Goal: Task Accomplishment & Management: Manage account settings

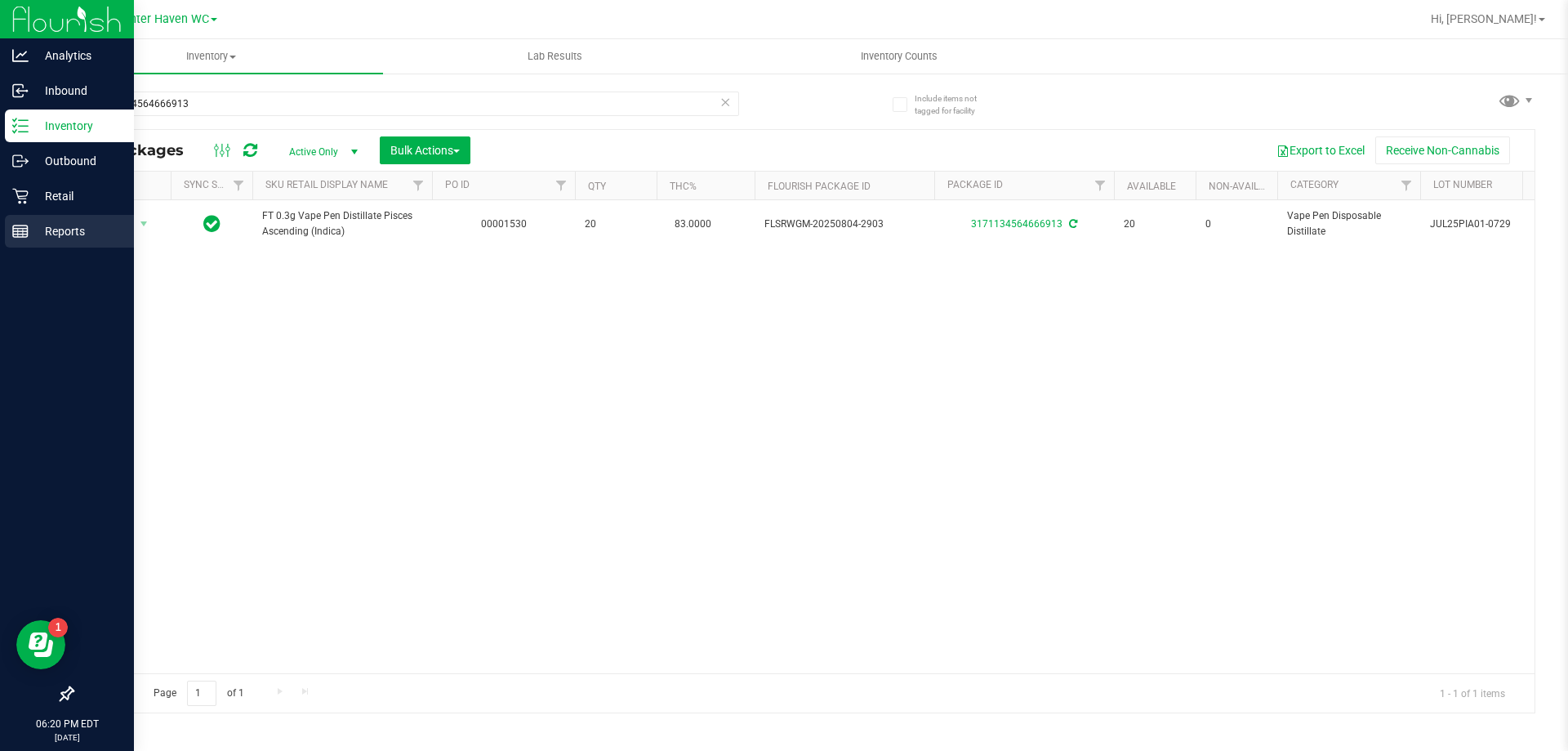
click at [107, 232] on p "Reports" at bounding box center [77, 232] width 98 height 19
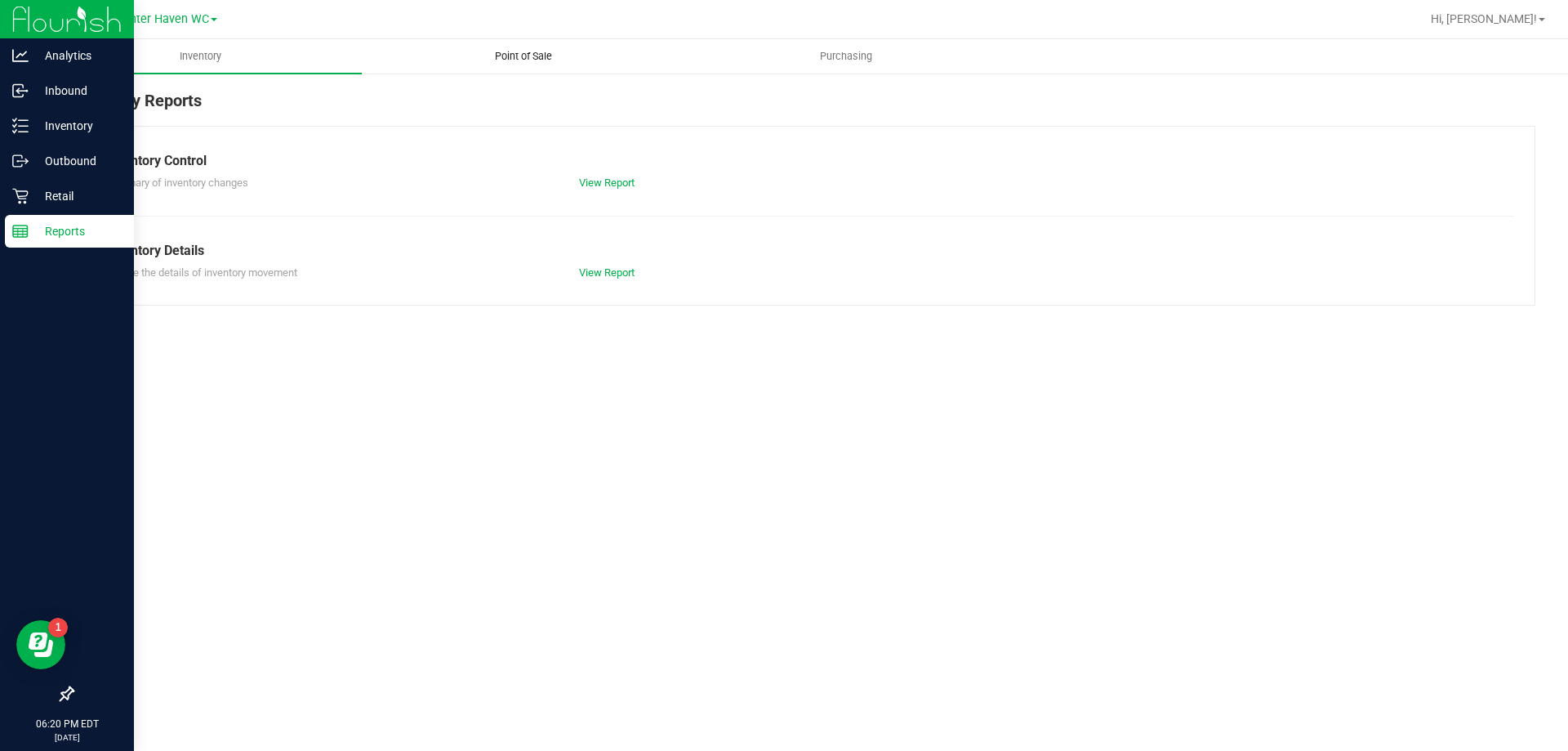
click at [535, 60] on span "Point of Sale" at bounding box center [523, 56] width 101 height 15
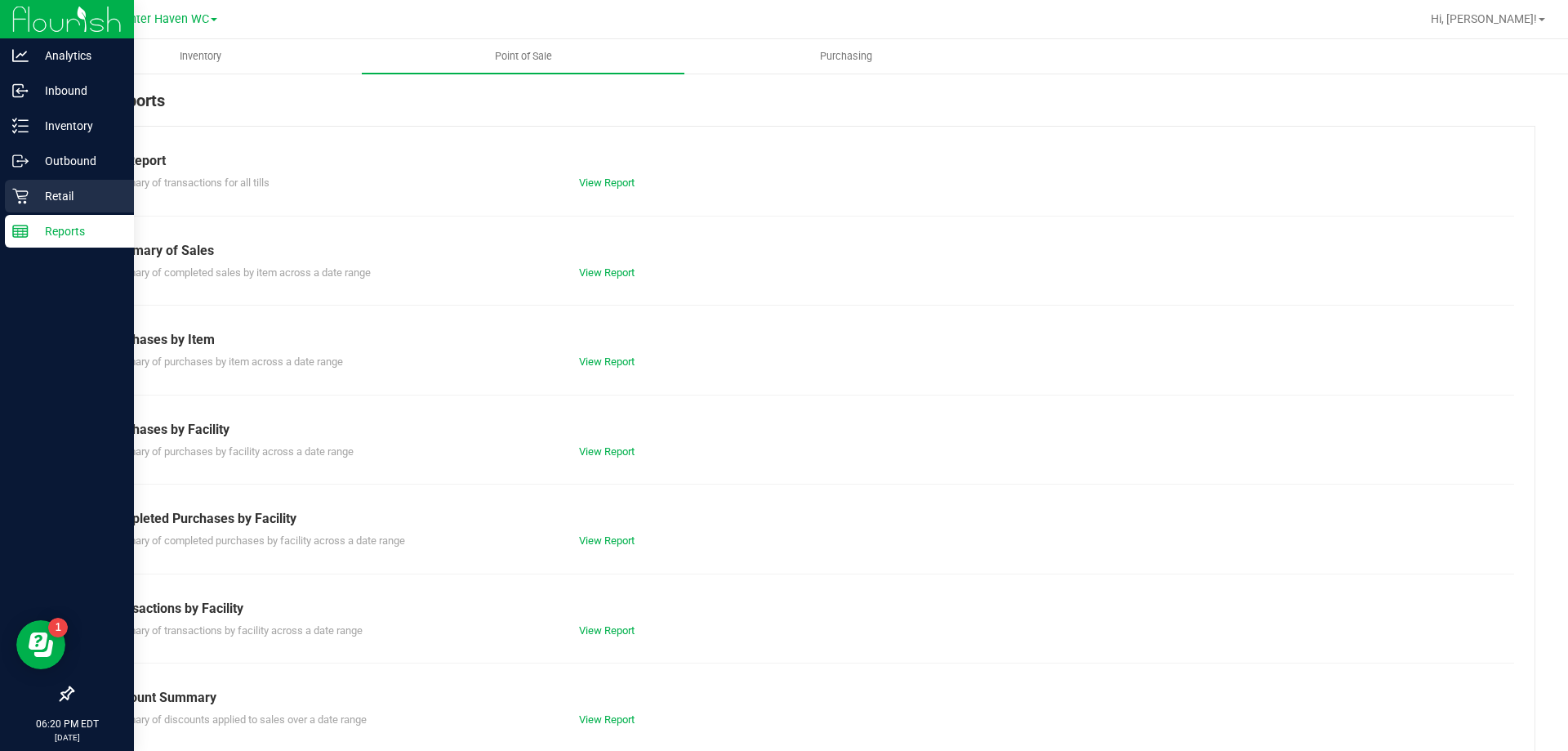
click at [16, 204] on div "Retail" at bounding box center [70, 195] width 129 height 33
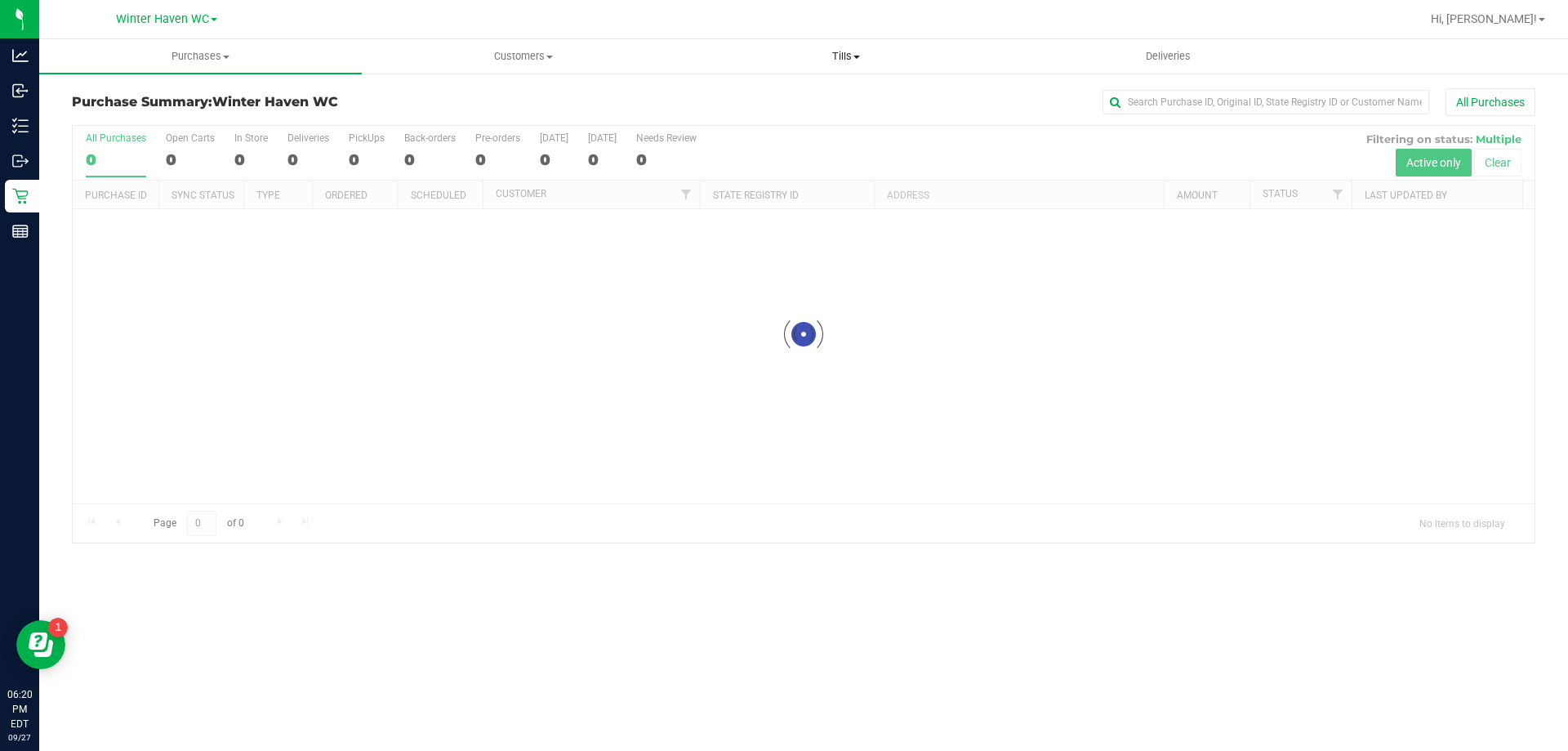
click at [836, 64] on uib-tab-heading "Tills Manage tills Reconcile e-payments" at bounding box center [846, 55] width 321 height 33
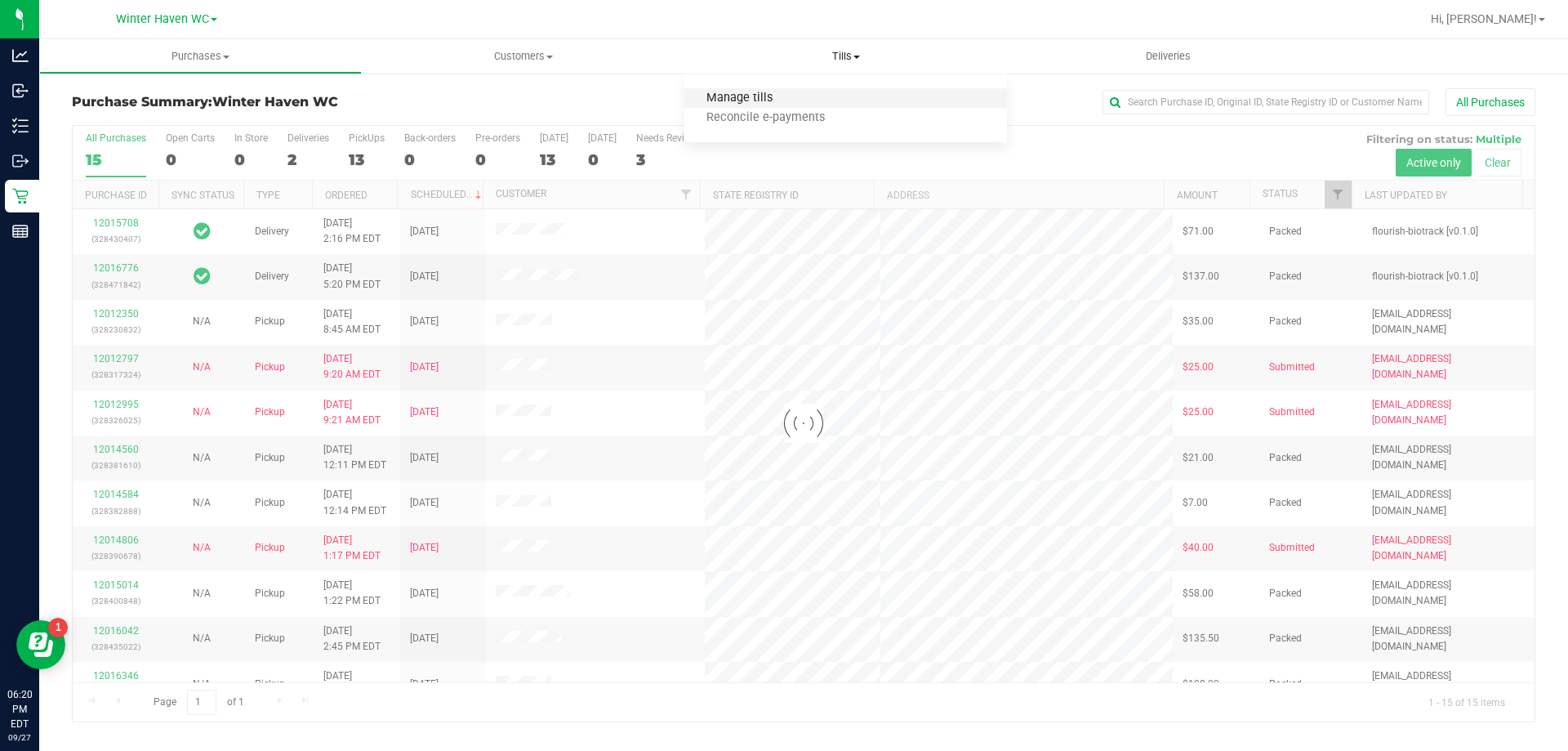
click at [743, 97] on span "Manage tills" at bounding box center [739, 99] width 110 height 14
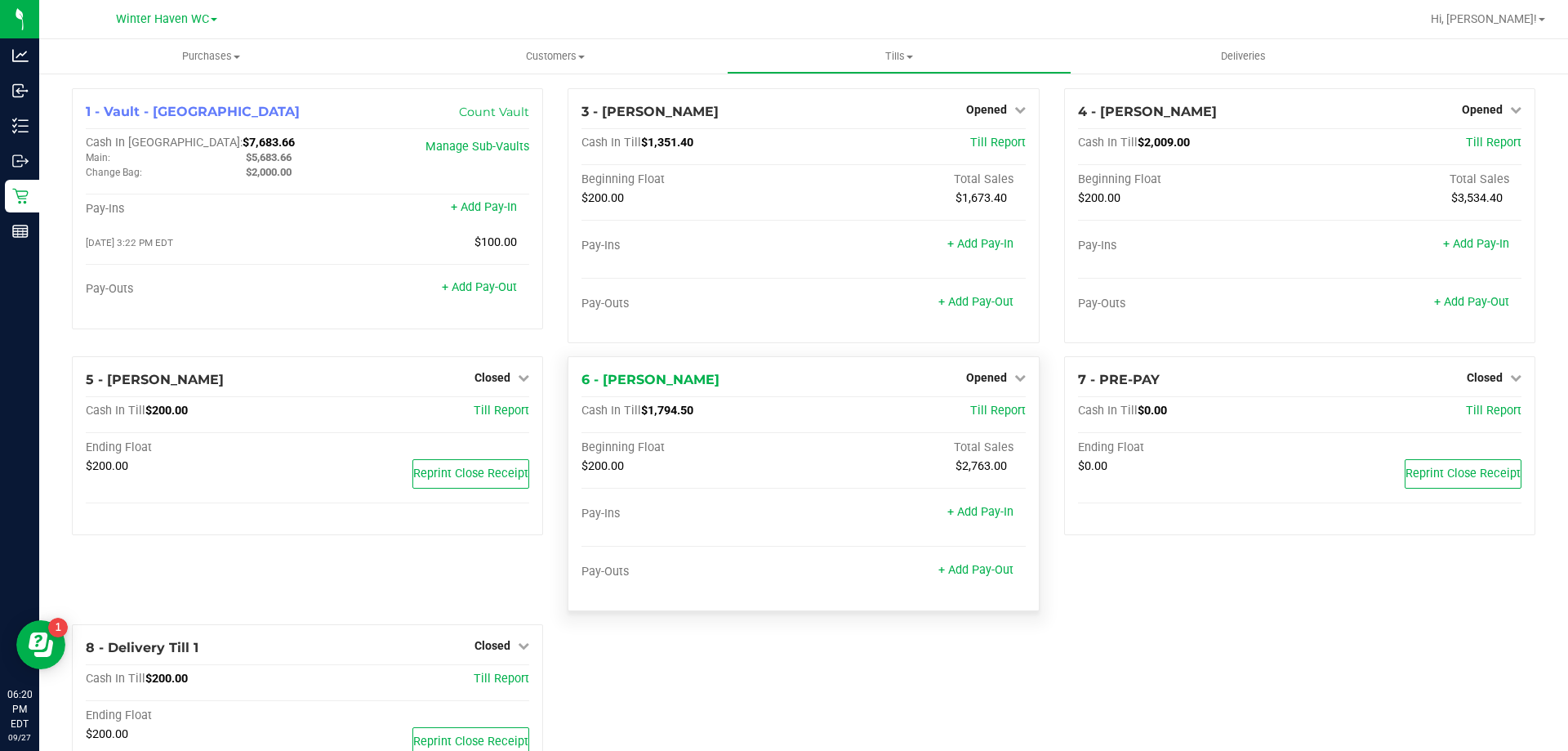
click at [997, 369] on div "Opened" at bounding box center [996, 378] width 60 height 19
click at [996, 378] on span "Opened" at bounding box center [986, 377] width 40 height 13
click at [985, 412] on link "Close Till" at bounding box center [988, 411] width 44 height 13
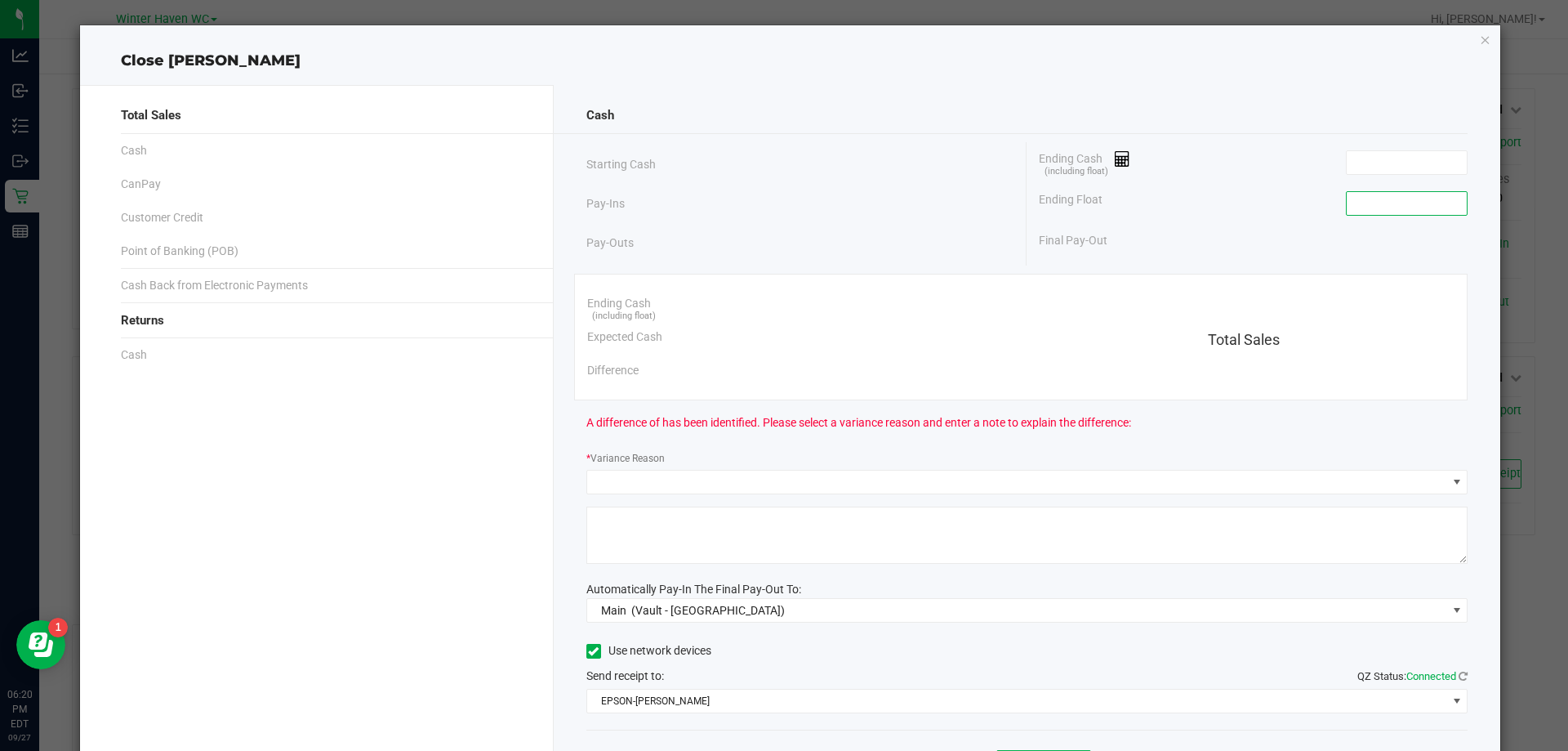
click at [1371, 214] on input at bounding box center [1406, 203] width 120 height 23
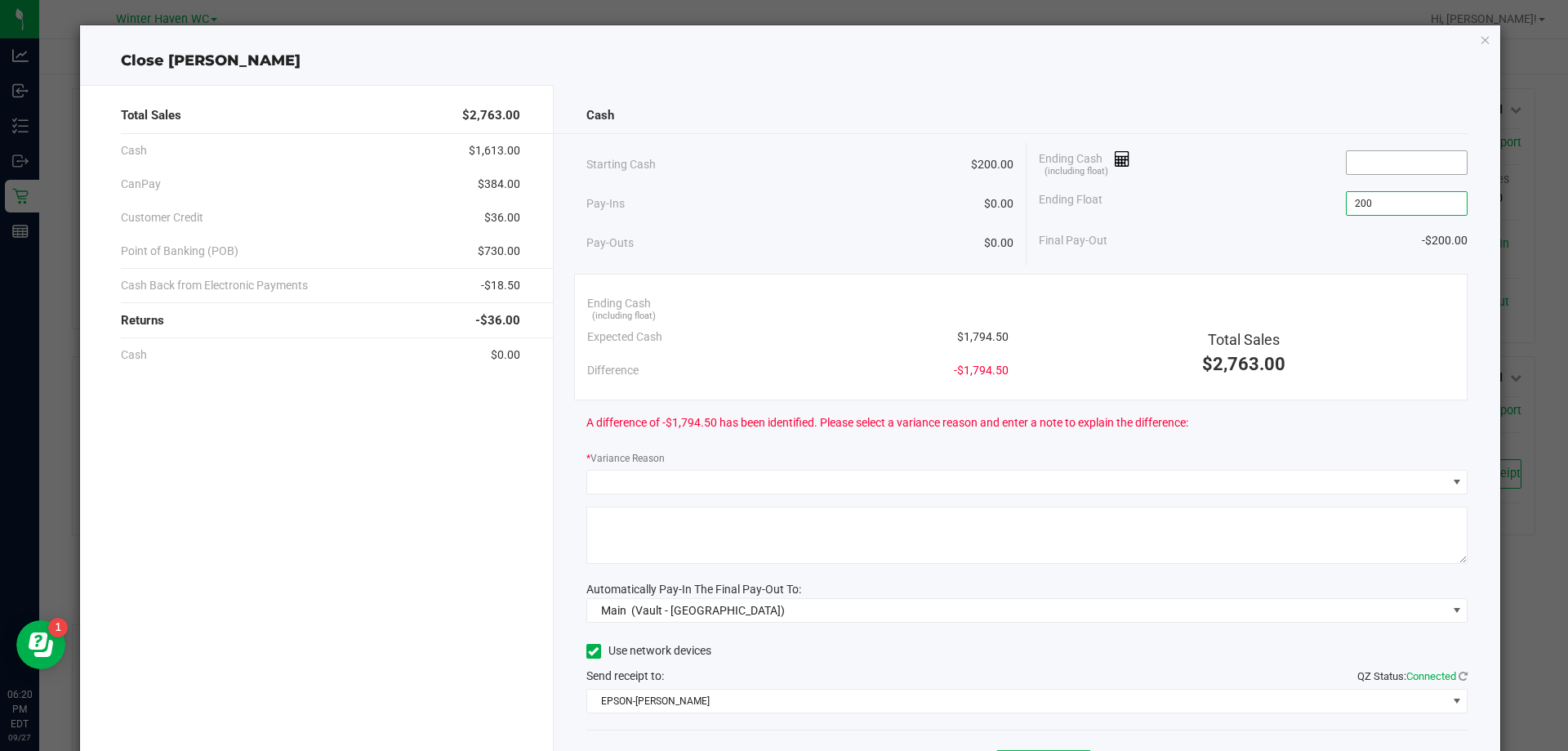
type input "$200.00"
click at [1384, 166] on input at bounding box center [1406, 163] width 120 height 23
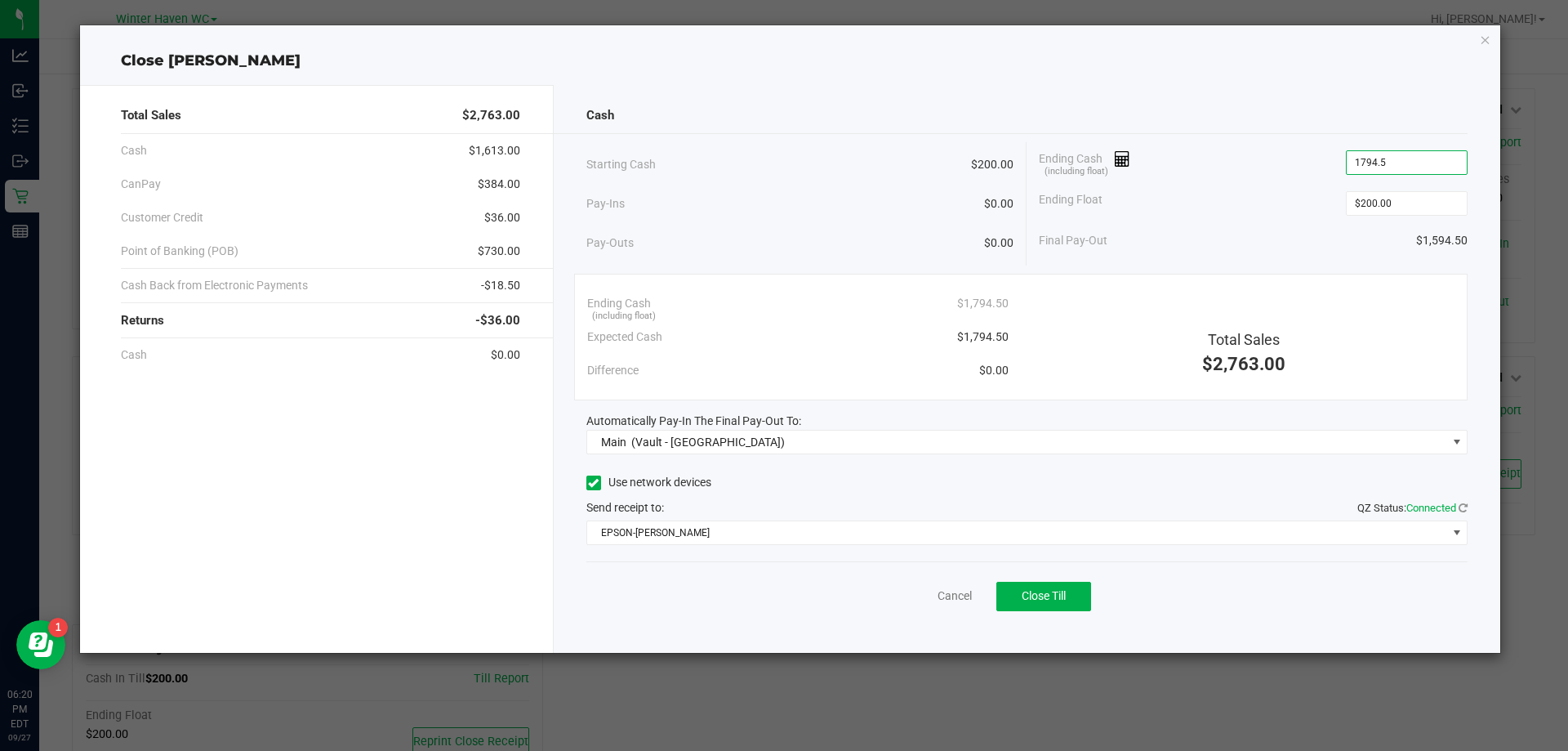
type input "$1,794.50"
click at [1268, 205] on div "Ending Float $200.00" at bounding box center [1253, 203] width 429 height 40
click at [1056, 604] on button "Close Till" at bounding box center [1044, 596] width 95 height 29
